Goal: Task Accomplishment & Management: Manage account settings

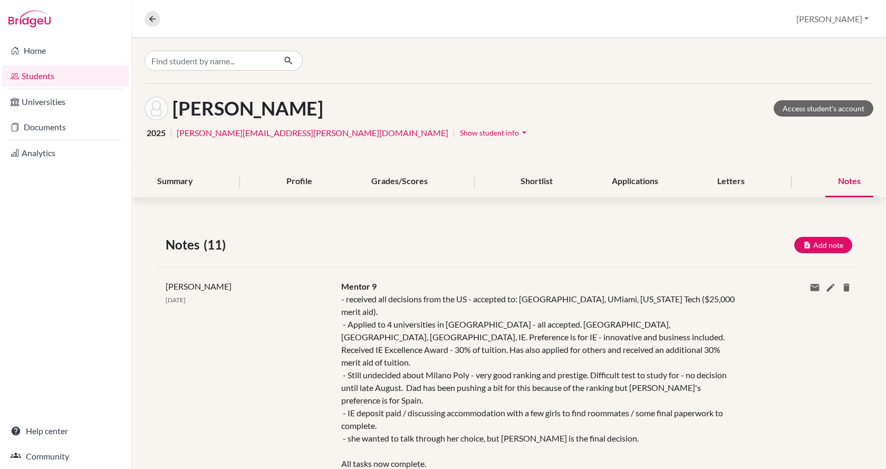
scroll to position [53, 0]
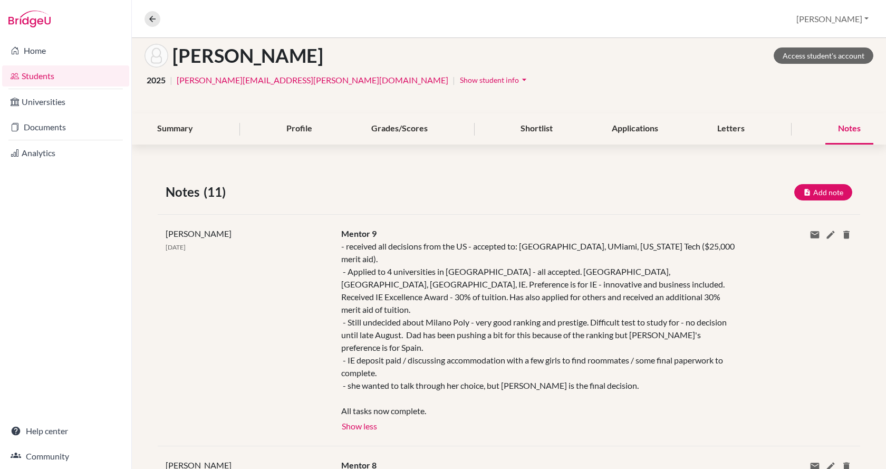
click at [144, 17] on div "Overview Student details [PERSON_NAME] Profile School Settings Log out" at bounding box center [509, 19] width 754 height 38
click at [153, 17] on icon at bounding box center [152, 18] width 9 height 9
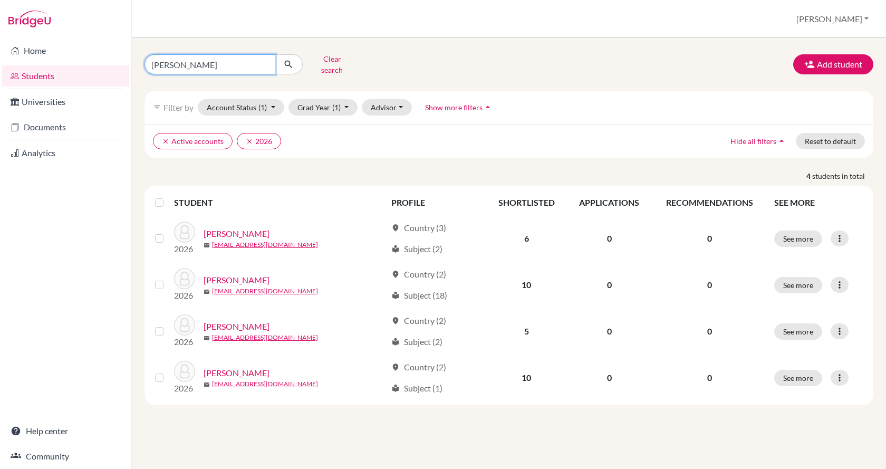
click at [237, 58] on input "[PERSON_NAME]" at bounding box center [210, 64] width 131 height 20
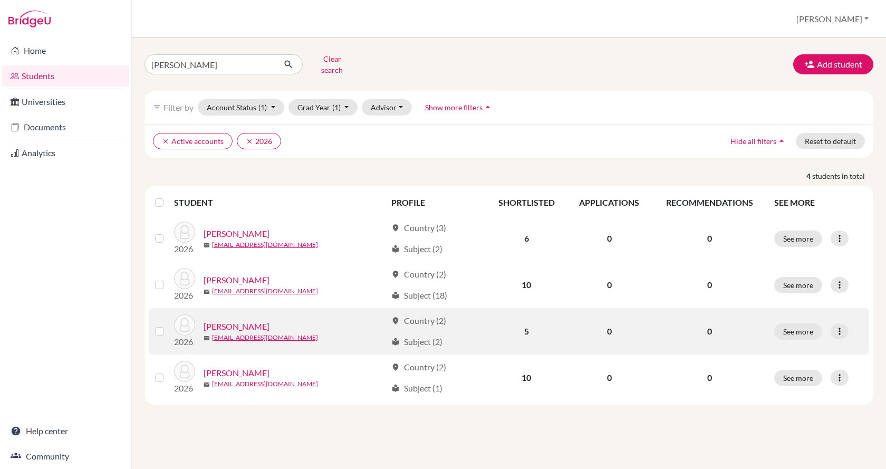
click at [243, 320] on link "[PERSON_NAME]" at bounding box center [237, 326] width 66 height 13
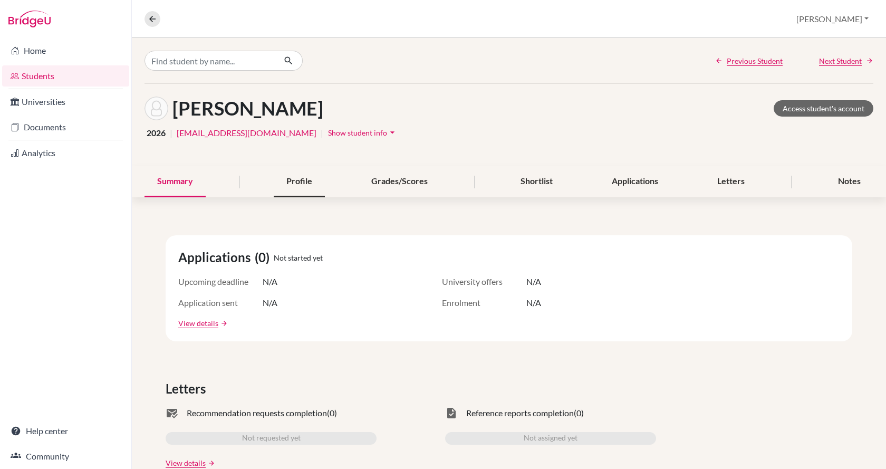
click at [311, 179] on div "Profile" at bounding box center [299, 181] width 51 height 31
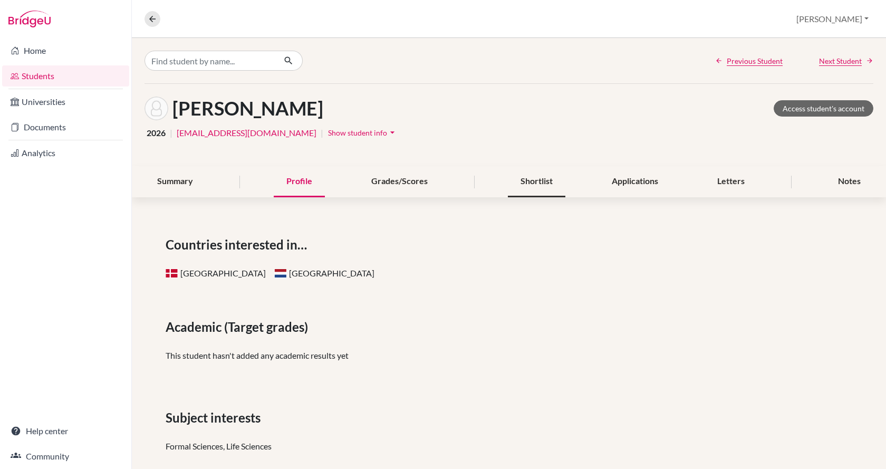
click at [535, 179] on div "Shortlist" at bounding box center [537, 181] width 58 height 31
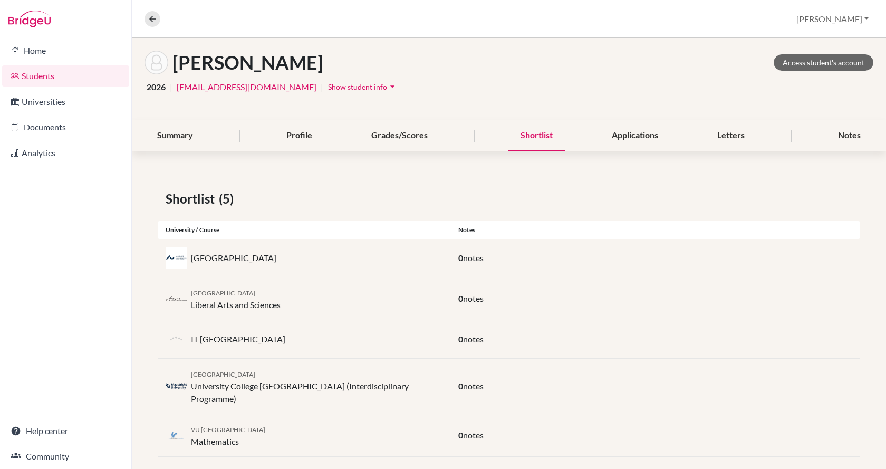
scroll to position [46, 0]
click at [840, 139] on div "Notes" at bounding box center [850, 135] width 48 height 31
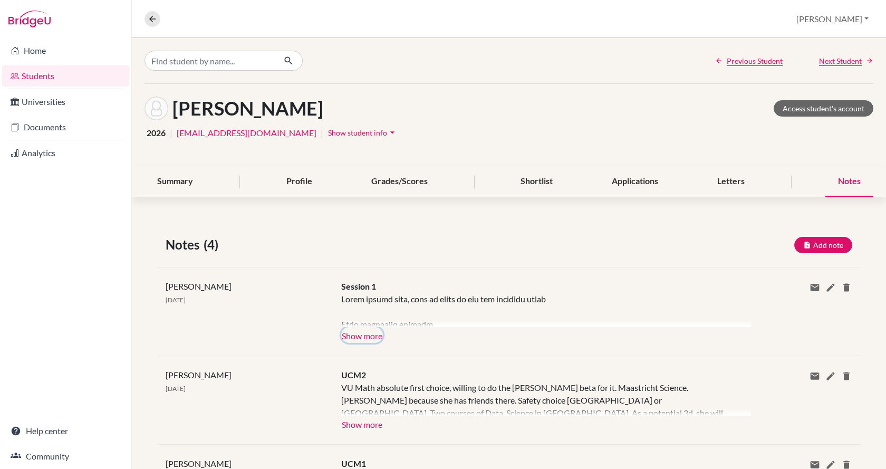
click at [371, 337] on button "Show more" at bounding box center [362, 335] width 42 height 16
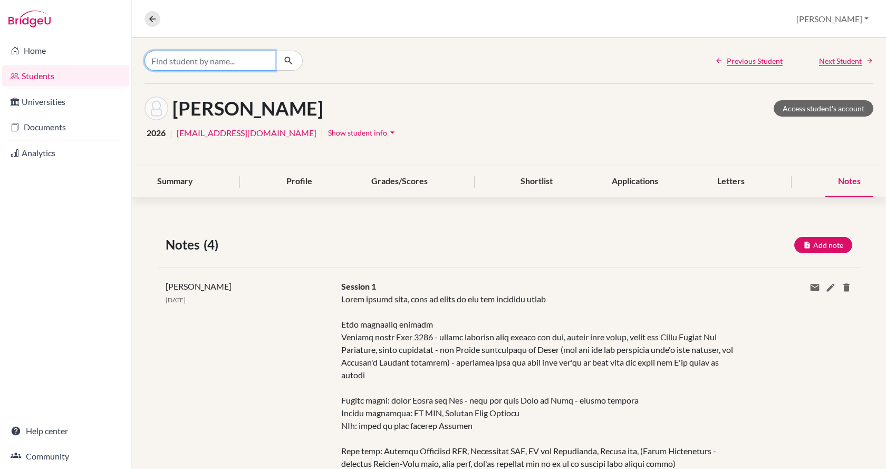
click at [236, 59] on input "Find student by name..." at bounding box center [210, 61] width 131 height 20
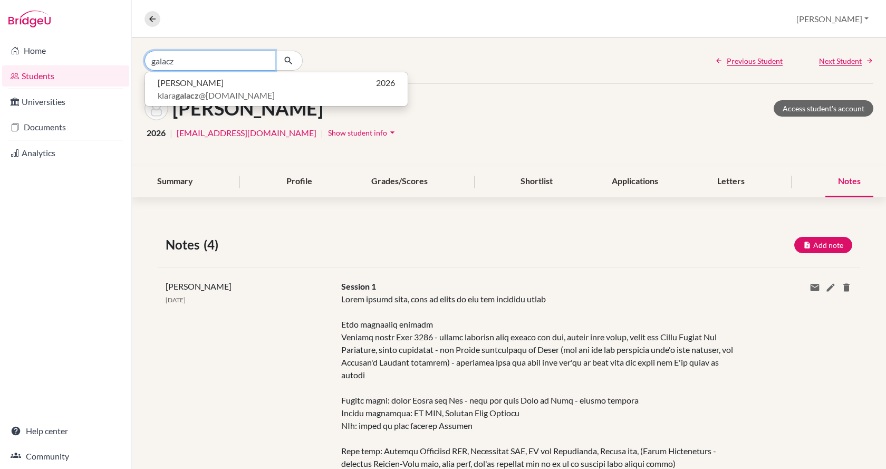
type input "galacz"
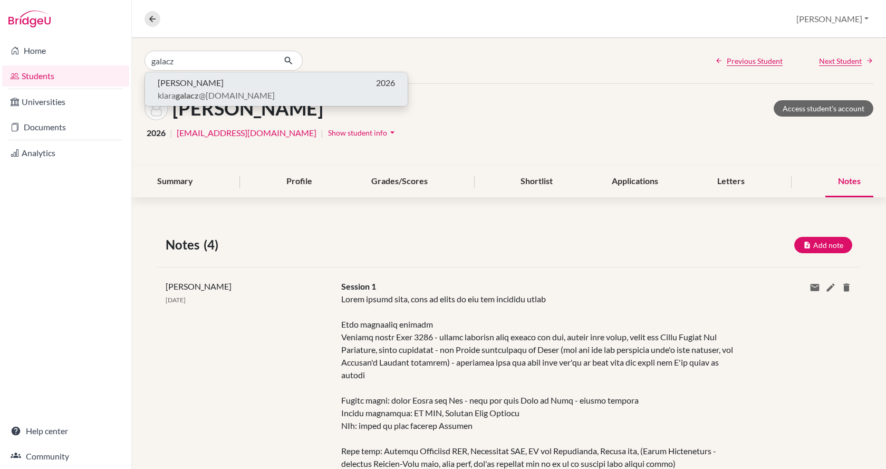
click button "[PERSON_NAME] 2026 [PERSON_NAME] @[DOMAIN_NAME]" at bounding box center [276, 89] width 263 height 34
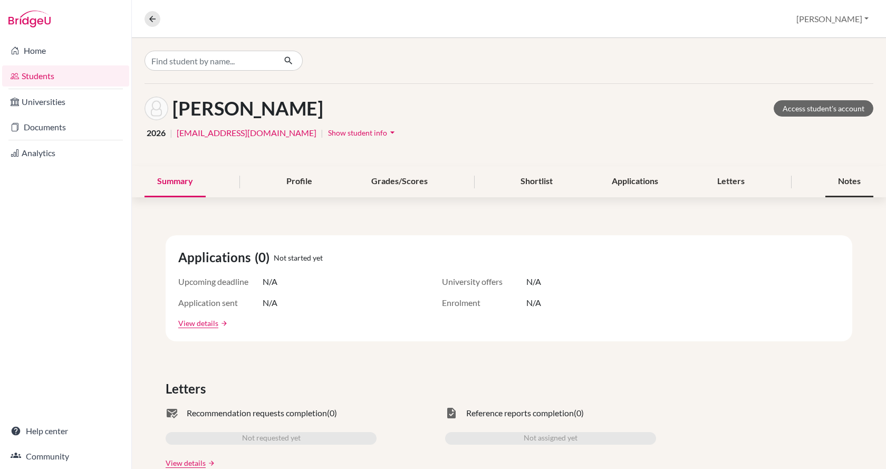
click at [831, 178] on div "Notes" at bounding box center [850, 181] width 48 height 31
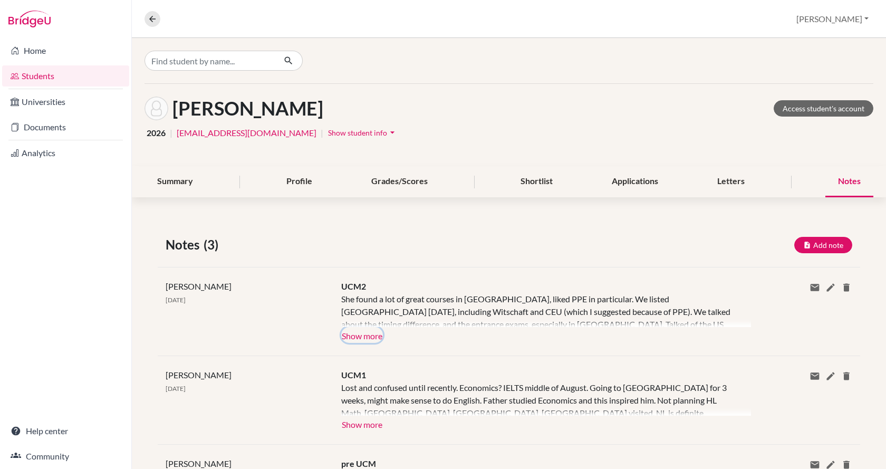
click at [372, 334] on button "Show more" at bounding box center [362, 335] width 42 height 16
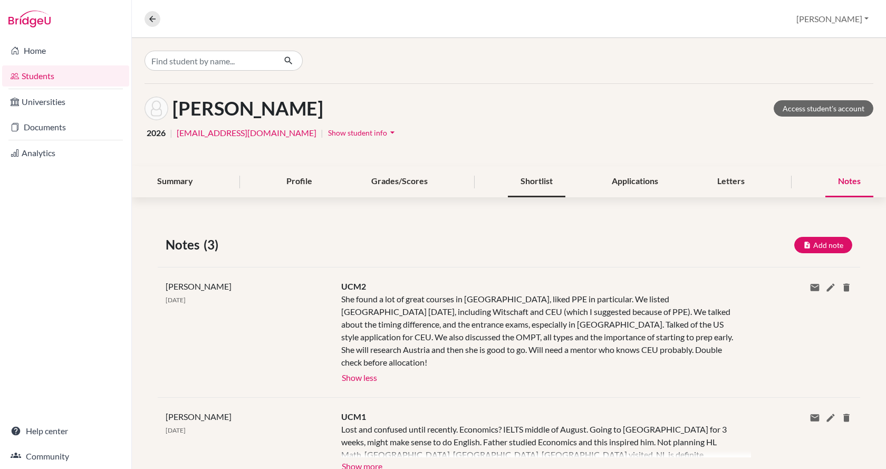
click at [533, 186] on div "Shortlist" at bounding box center [537, 181] width 58 height 31
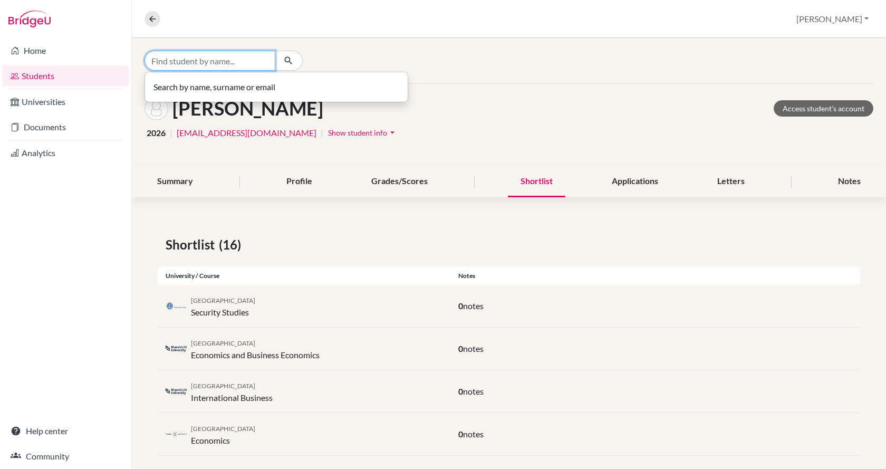
click at [162, 60] on input "Find student by name..." at bounding box center [210, 61] width 131 height 20
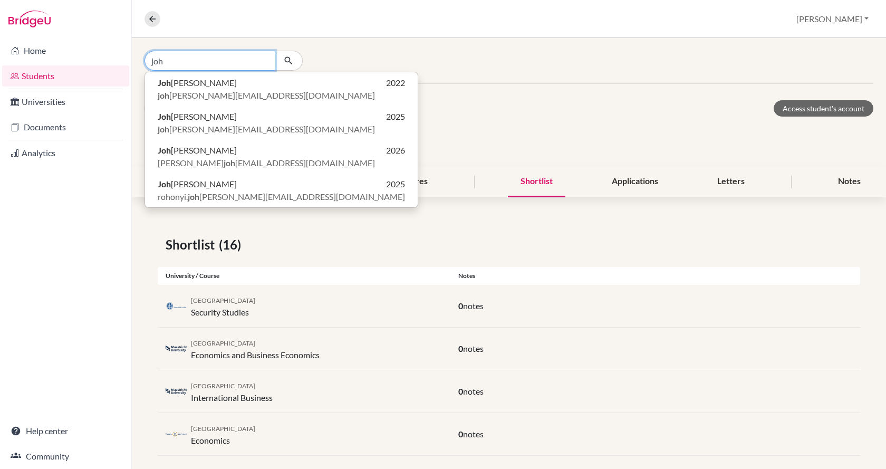
type input "joh"
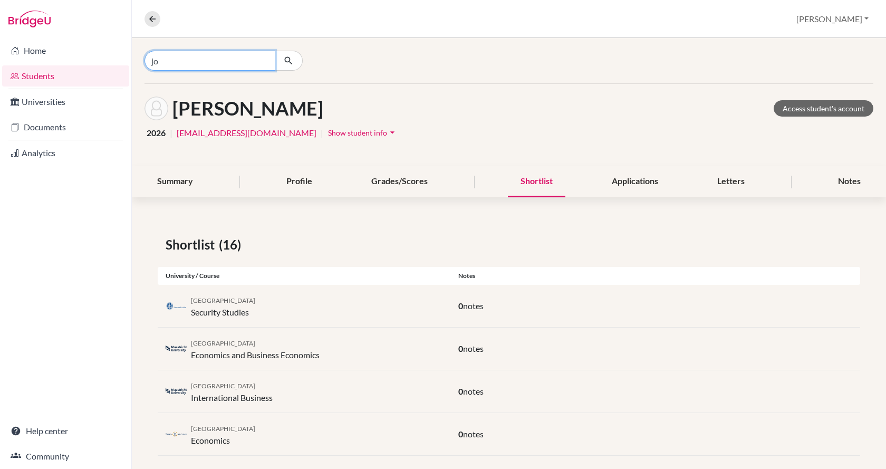
type input "j"
type input "[PERSON_NAME]"
click at [51, 72] on link "Students" at bounding box center [65, 75] width 127 height 21
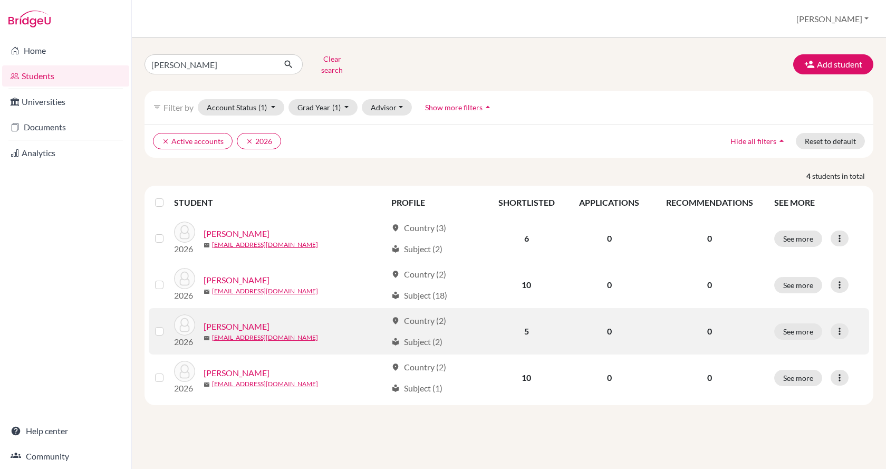
click at [240, 320] on link "[PERSON_NAME]" at bounding box center [237, 326] width 66 height 13
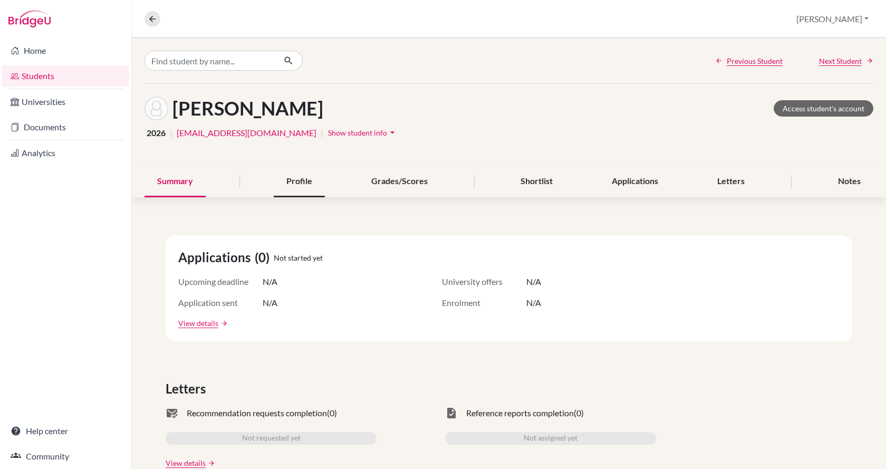
click at [295, 179] on div "Profile" at bounding box center [299, 181] width 51 height 31
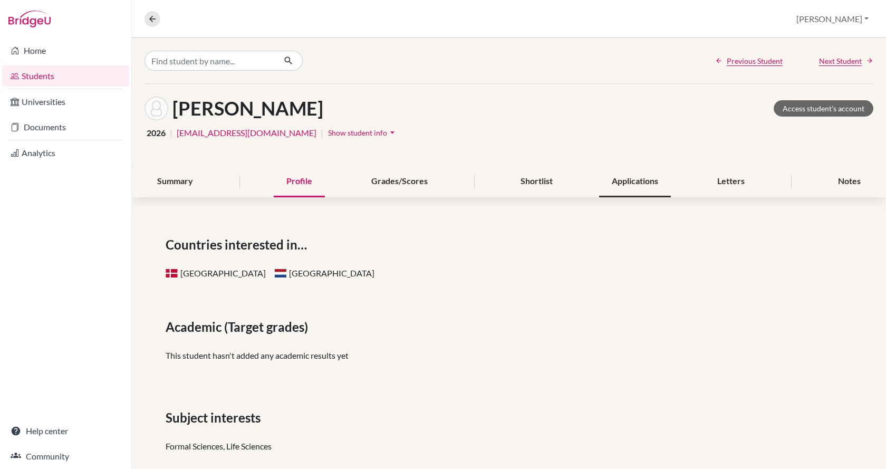
click at [615, 184] on div "Applications" at bounding box center [635, 181] width 72 height 31
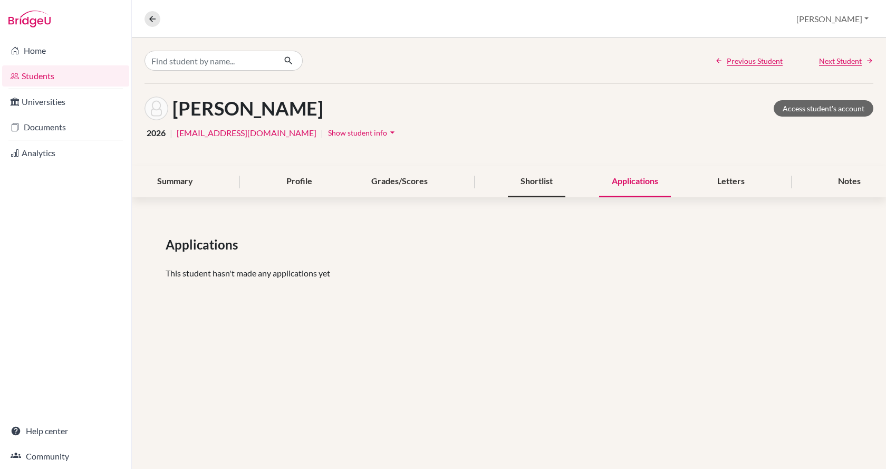
click at [538, 182] on div "Shortlist" at bounding box center [537, 181] width 58 height 31
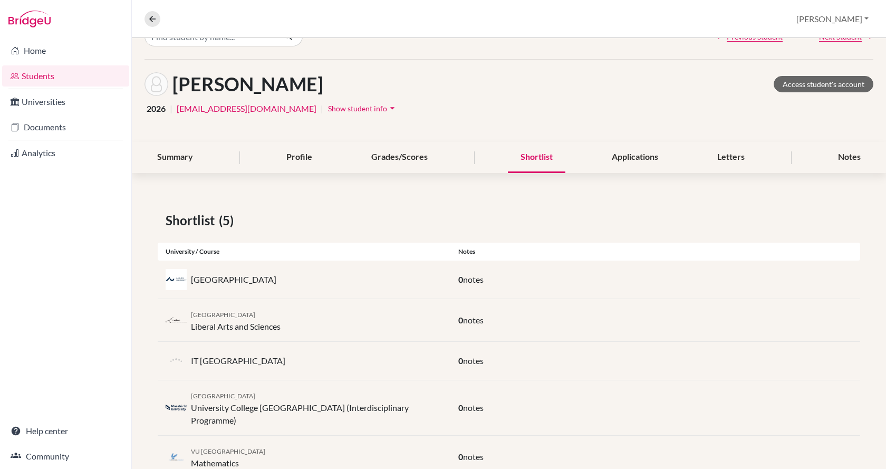
scroll to position [46, 0]
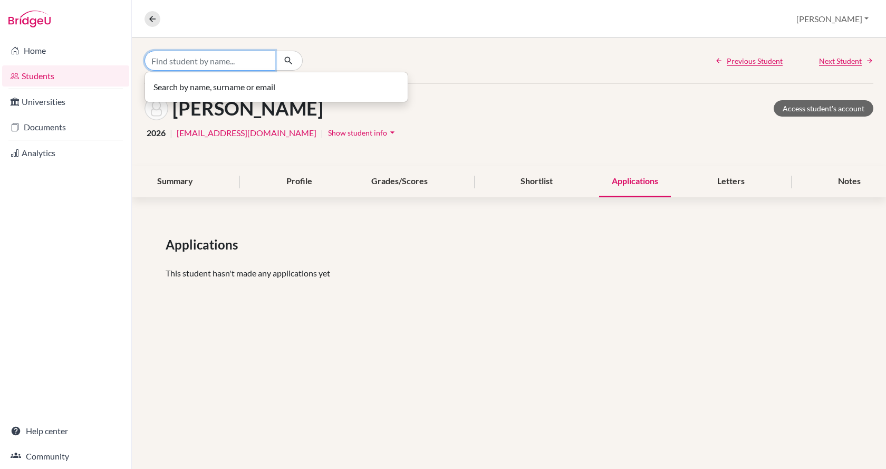
click at [172, 59] on input "Find student by name..." at bounding box center [210, 61] width 131 height 20
type input "galacz"
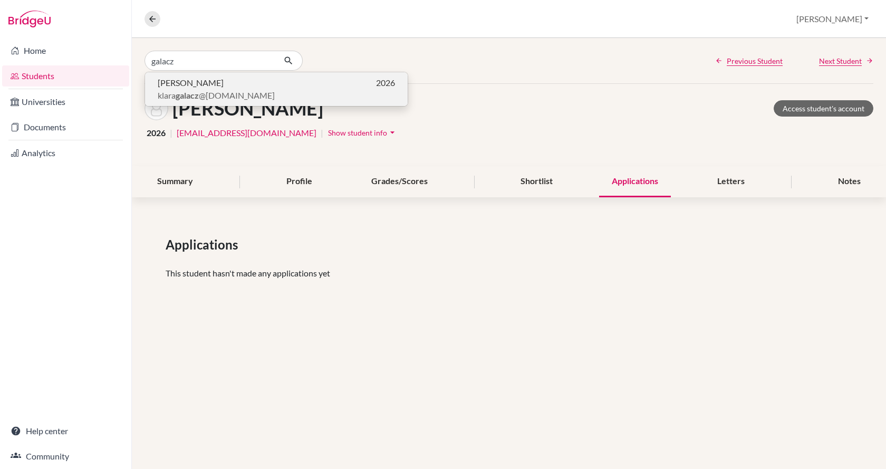
click at [181, 91] on b "galacz" at bounding box center [187, 95] width 23 height 10
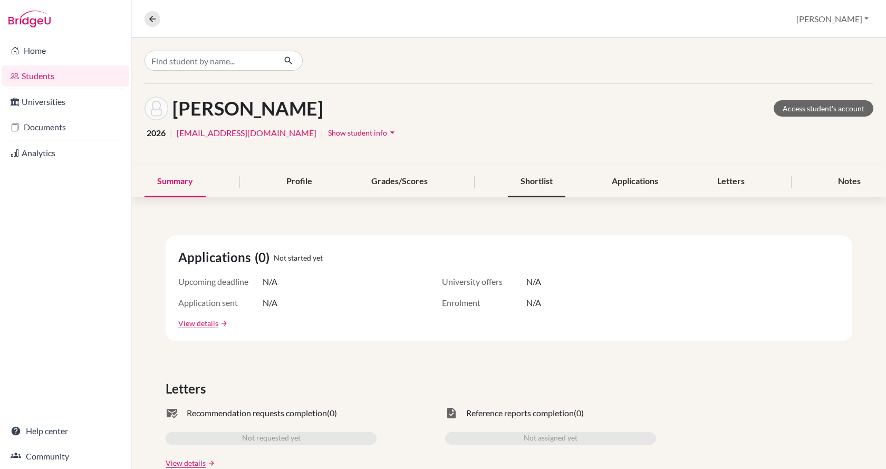
click at [518, 183] on div "Shortlist" at bounding box center [537, 181] width 58 height 31
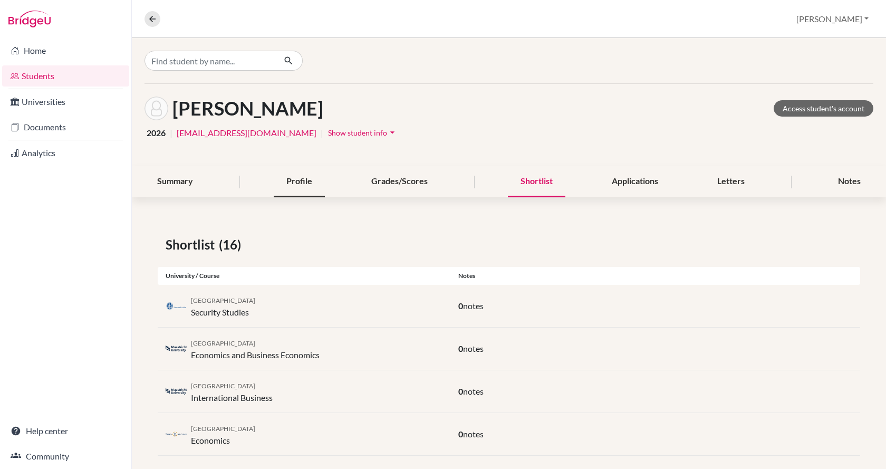
click at [305, 181] on div "Profile" at bounding box center [299, 181] width 51 height 31
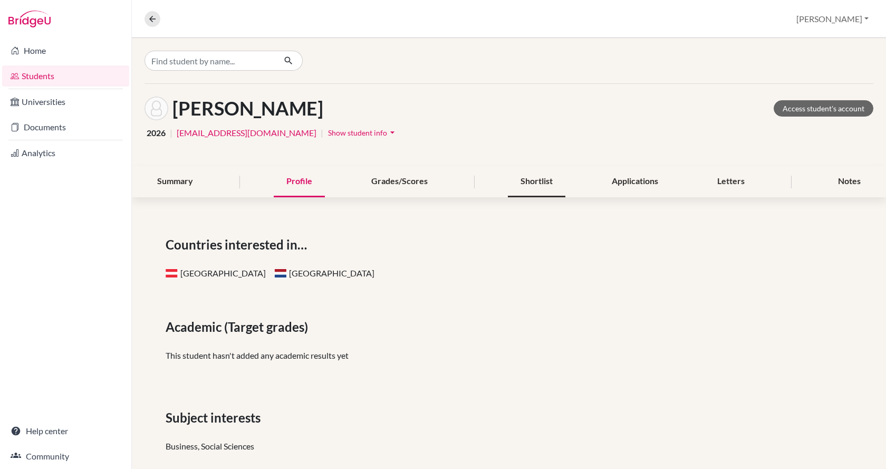
click at [533, 178] on div "Shortlist" at bounding box center [537, 181] width 58 height 31
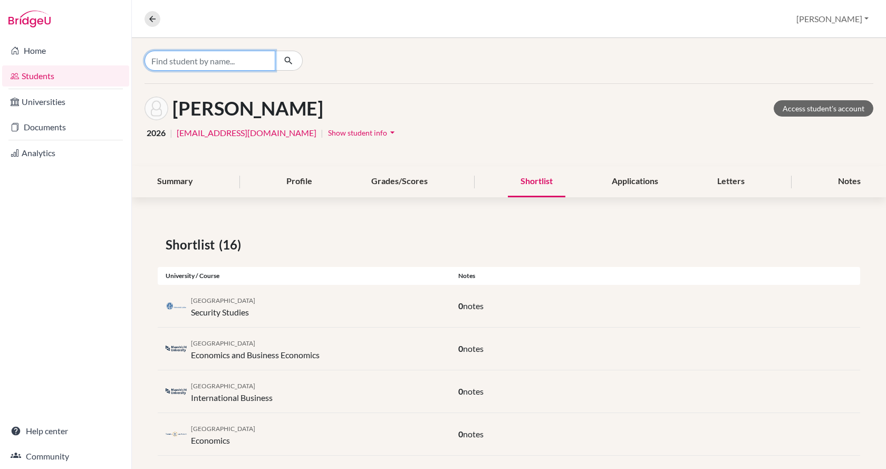
click at [185, 62] on input "Find student by name..." at bounding box center [210, 61] width 131 height 20
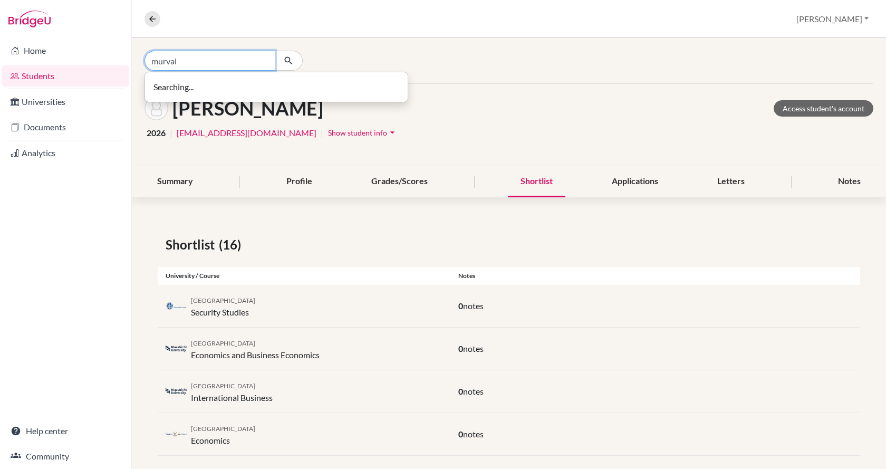
type input "murvai"
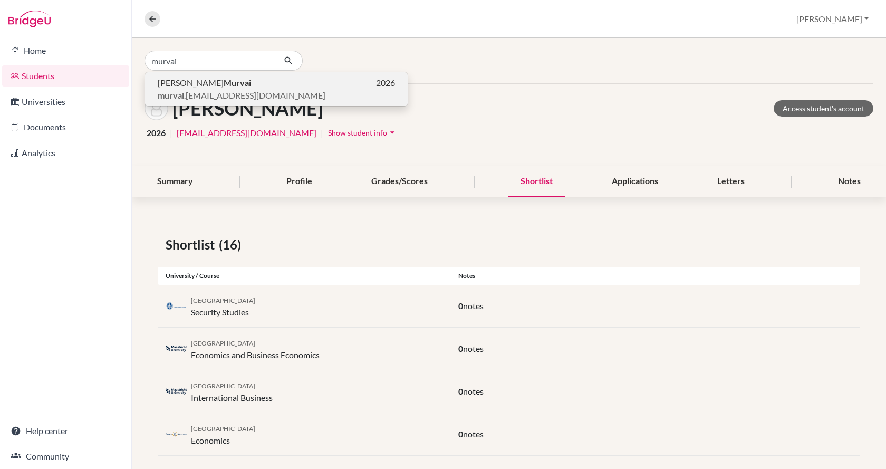
click at [224, 84] on b "Murvai" at bounding box center [237, 83] width 27 height 10
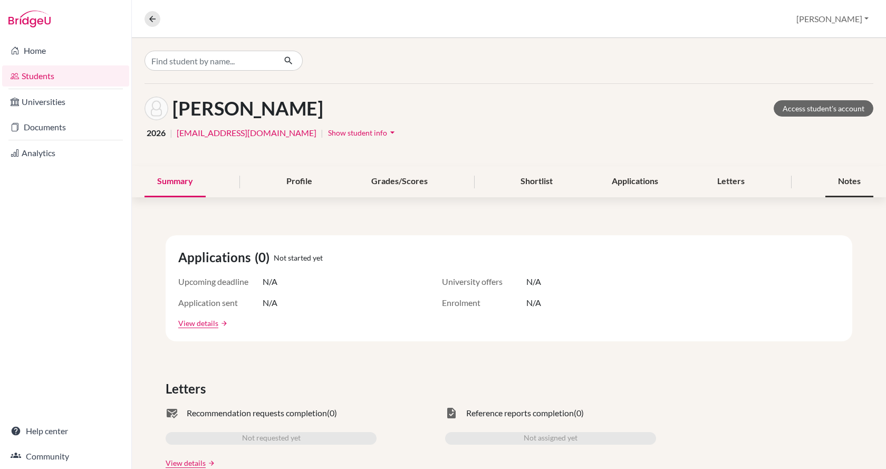
click at [833, 179] on div "Notes" at bounding box center [850, 181] width 48 height 31
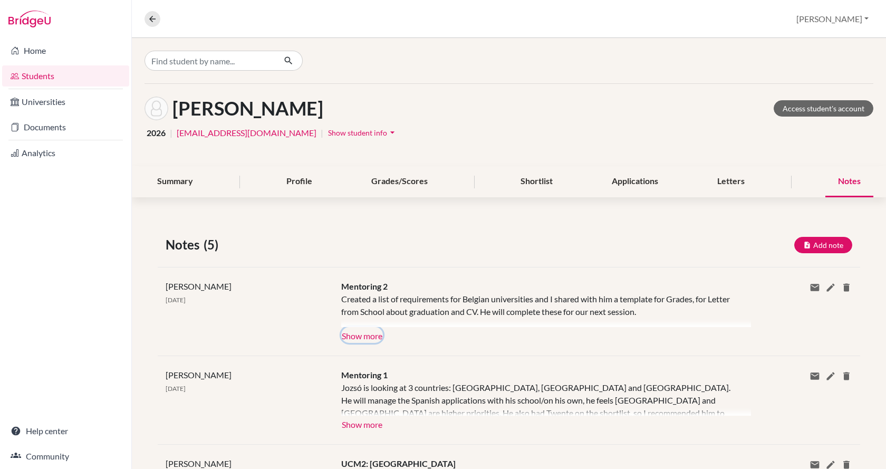
click at [368, 336] on button "Show more" at bounding box center [362, 335] width 42 height 16
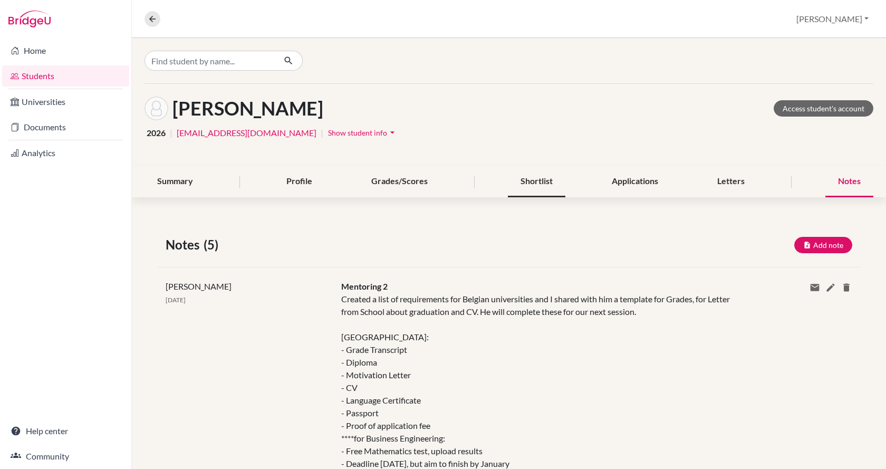
click at [535, 186] on div "Shortlist" at bounding box center [537, 181] width 58 height 31
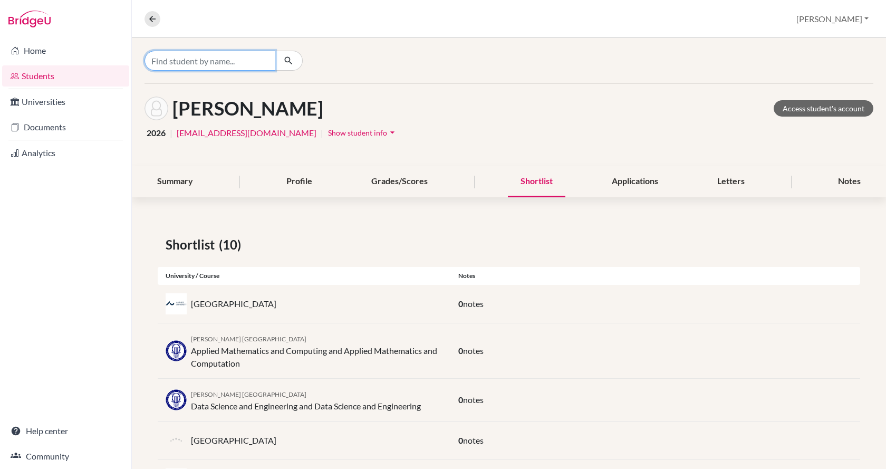
click at [197, 61] on input "Find student by name..." at bounding box center [210, 61] width 131 height 20
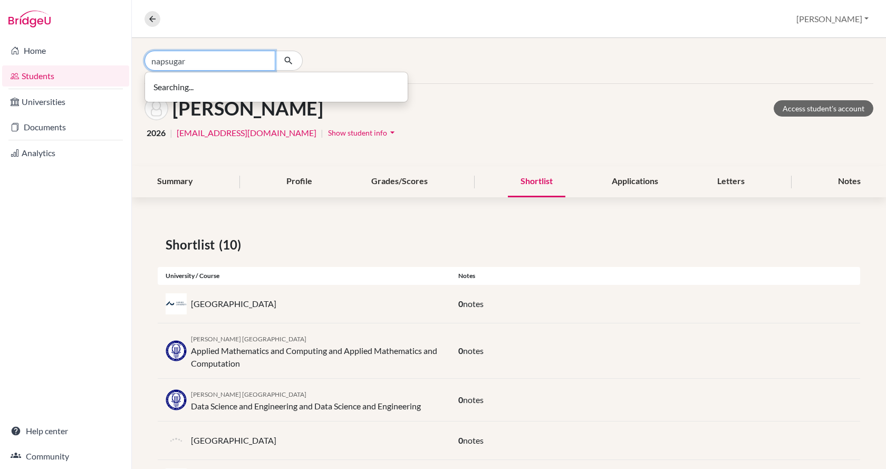
type input "napsugar"
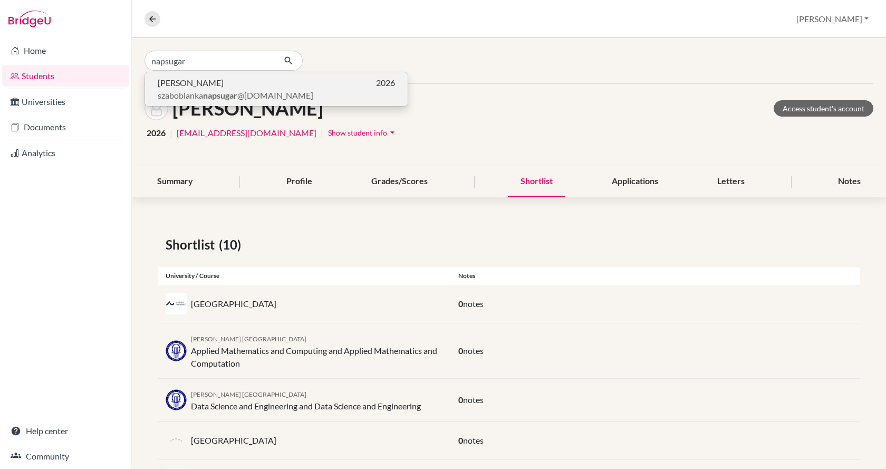
click at [200, 87] on span "[PERSON_NAME]" at bounding box center [191, 82] width 66 height 13
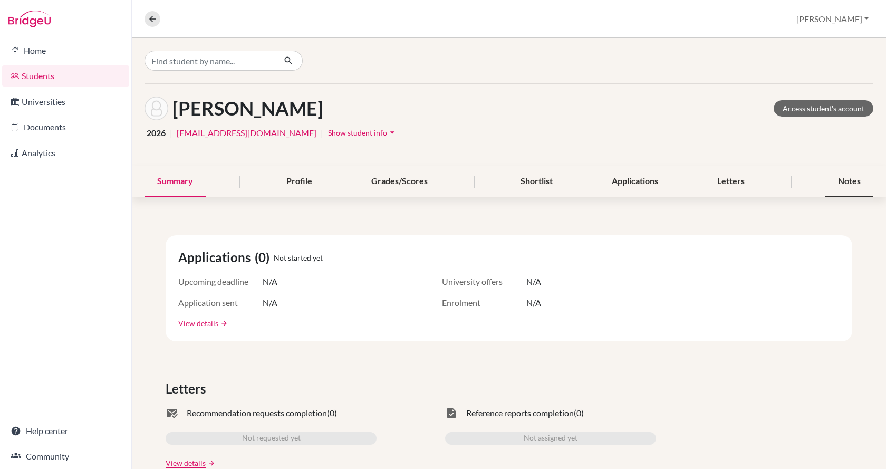
click at [835, 183] on div "Notes" at bounding box center [850, 181] width 48 height 31
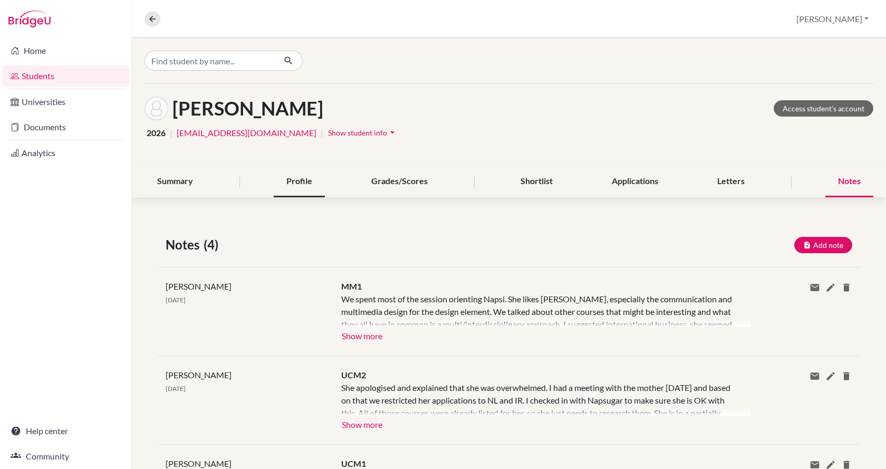
click at [292, 182] on div "Profile" at bounding box center [299, 181] width 51 height 31
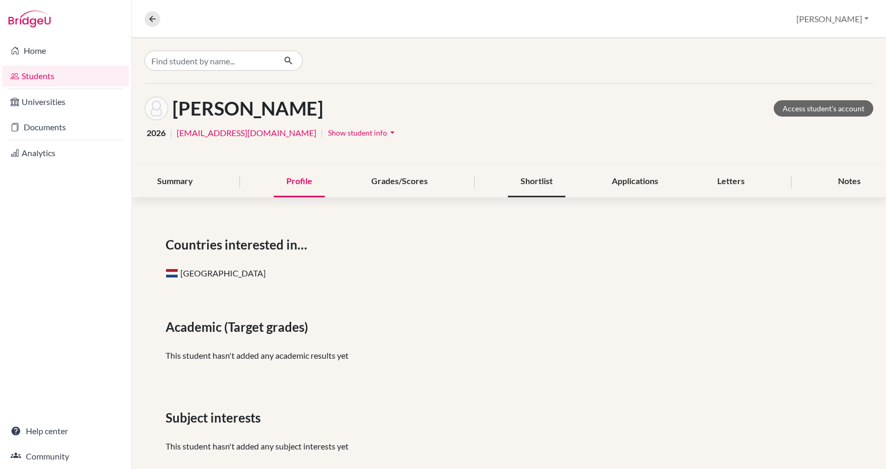
click at [518, 181] on div "Shortlist" at bounding box center [537, 181] width 58 height 31
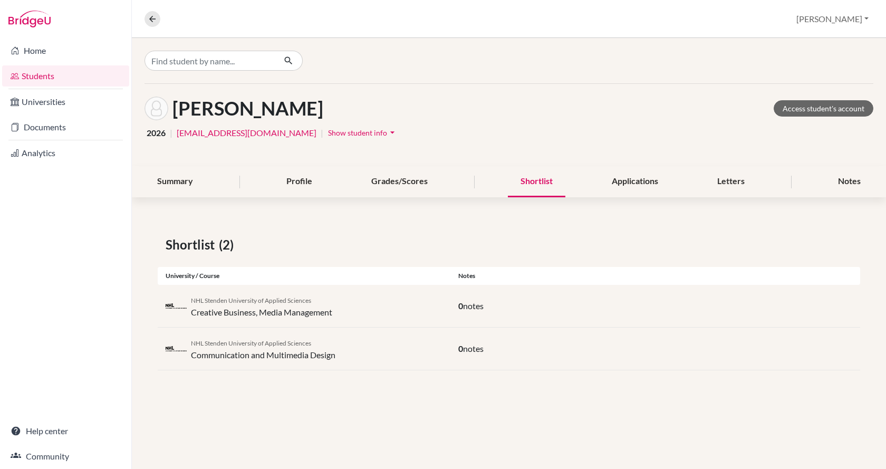
click at [53, 190] on div "Home Students Universities Documents Analytics Help center Community" at bounding box center [65, 253] width 131 height 431
